Goal: Find specific page/section: Find specific page/section

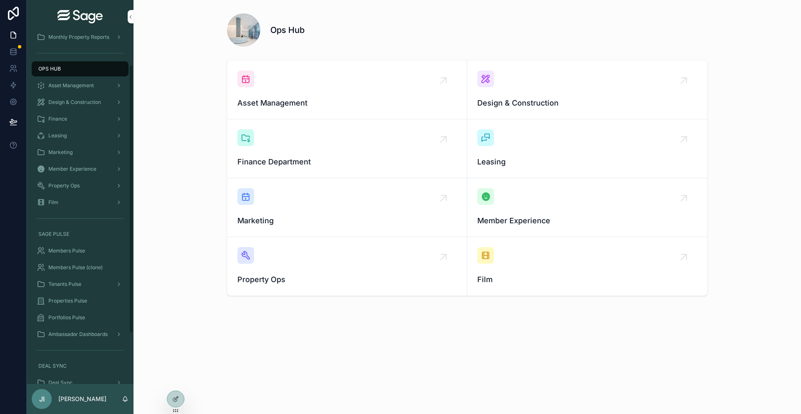
scroll to position [43, 0]
click at [74, 250] on span "Members Pulse" at bounding box center [66, 249] width 37 height 7
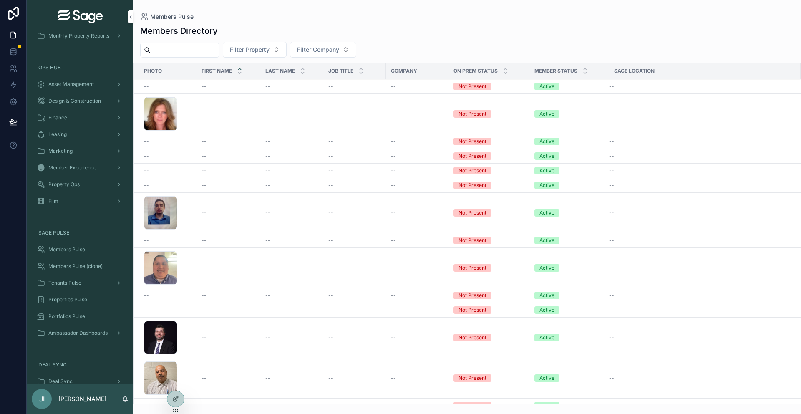
click at [333, 48] on span "Filter Company" at bounding box center [318, 49] width 42 height 8
click at [281, 54] on button "Filter Property" at bounding box center [255, 50] width 64 height 16
click at [321, 51] on span "Filter Company" at bounding box center [318, 49] width 42 height 8
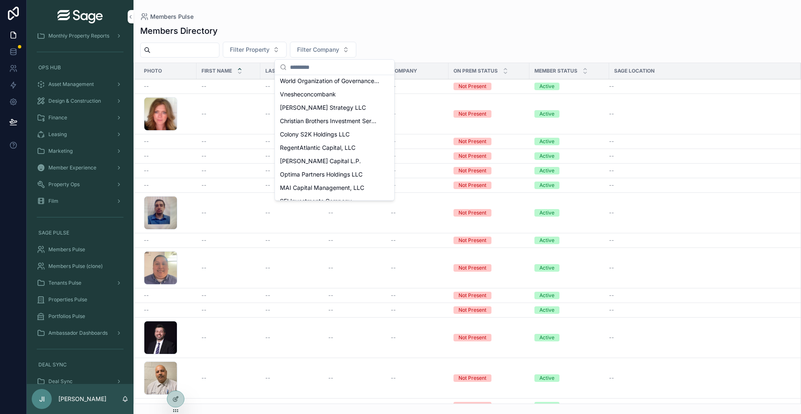
scroll to position [365, 0]
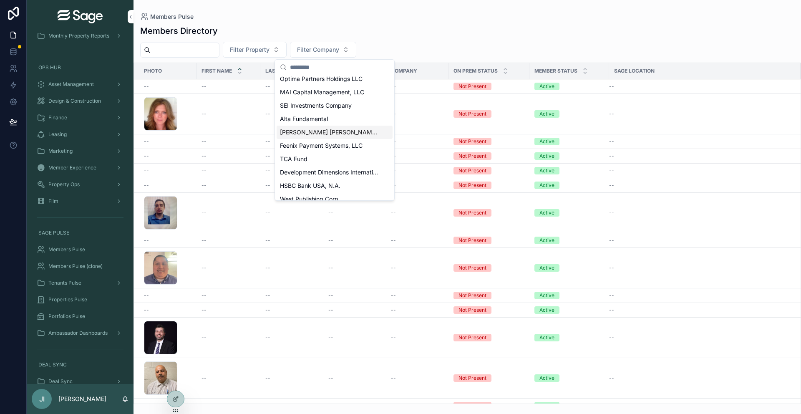
click at [313, 128] on span "Hudson Hill Capital Management LLC" at bounding box center [329, 132] width 99 height 8
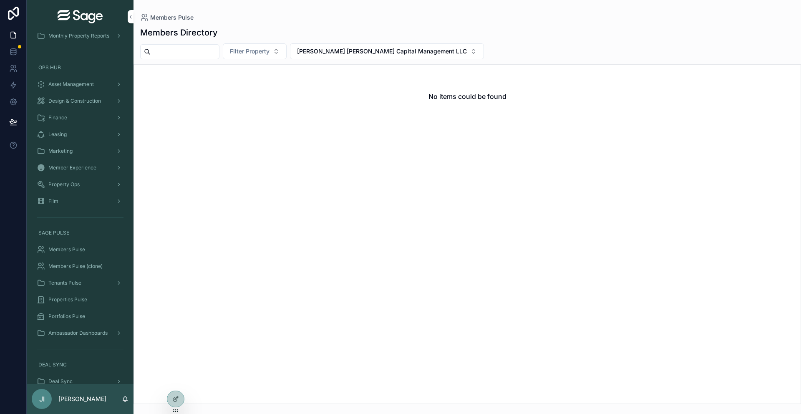
click at [366, 44] on button "Hudson Hill Capital Management LLC" at bounding box center [387, 51] width 194 height 16
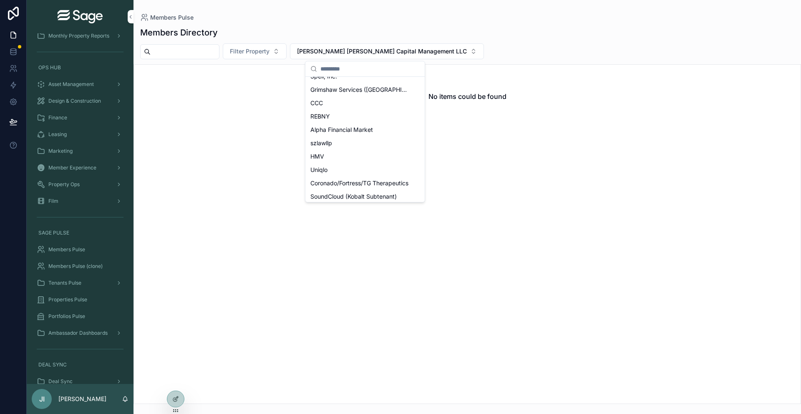
scroll to position [1554, 0]
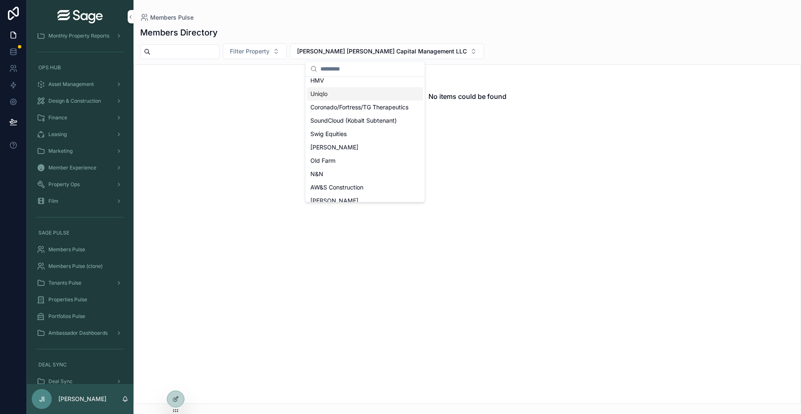
click at [346, 95] on div "Uniqlo" at bounding box center [365, 93] width 116 height 13
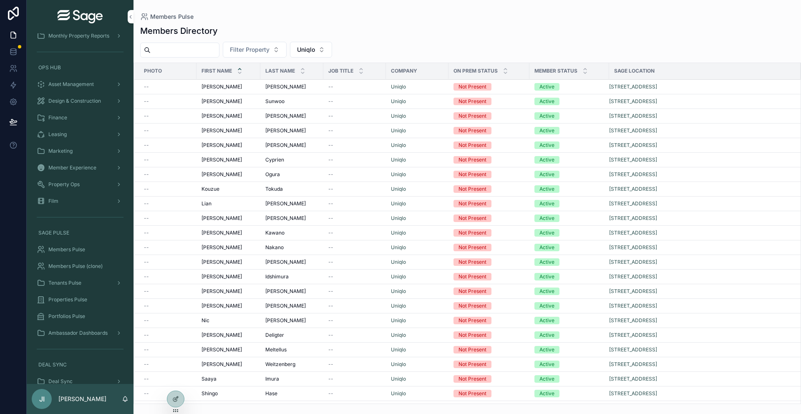
scroll to position [449, 0]
